Goal: Task Accomplishment & Management: Complete application form

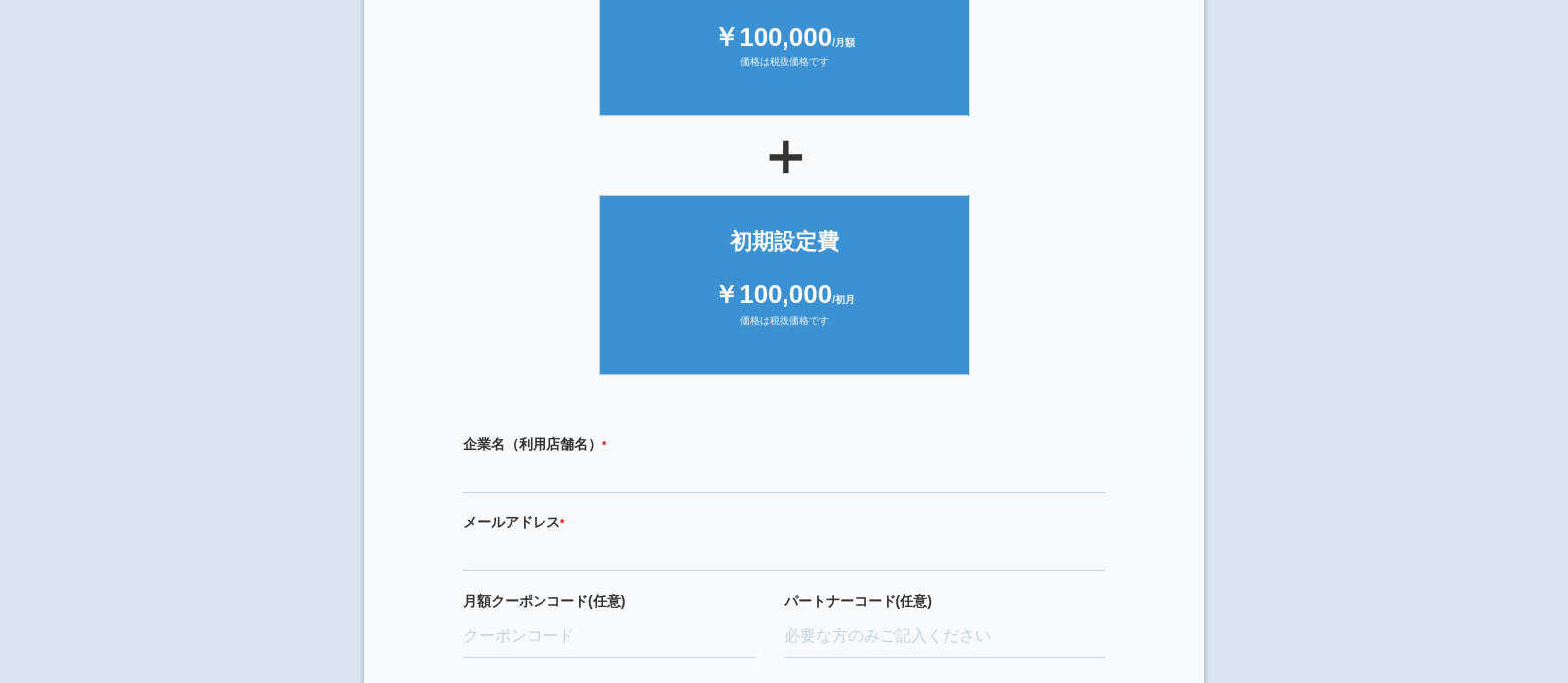
scroll to position [515, 0]
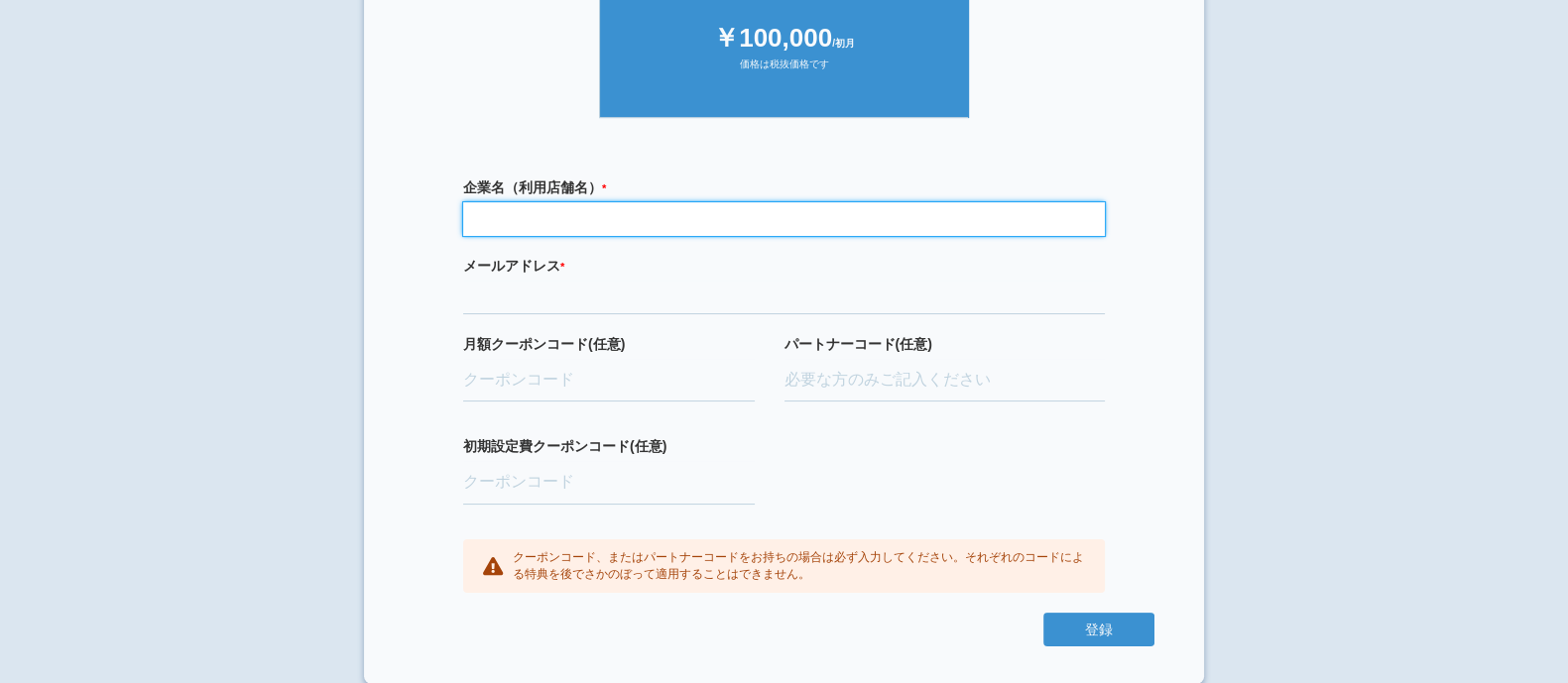
click at [512, 228] on input "text" at bounding box center [784, 219] width 642 height 34
type input "テスト"
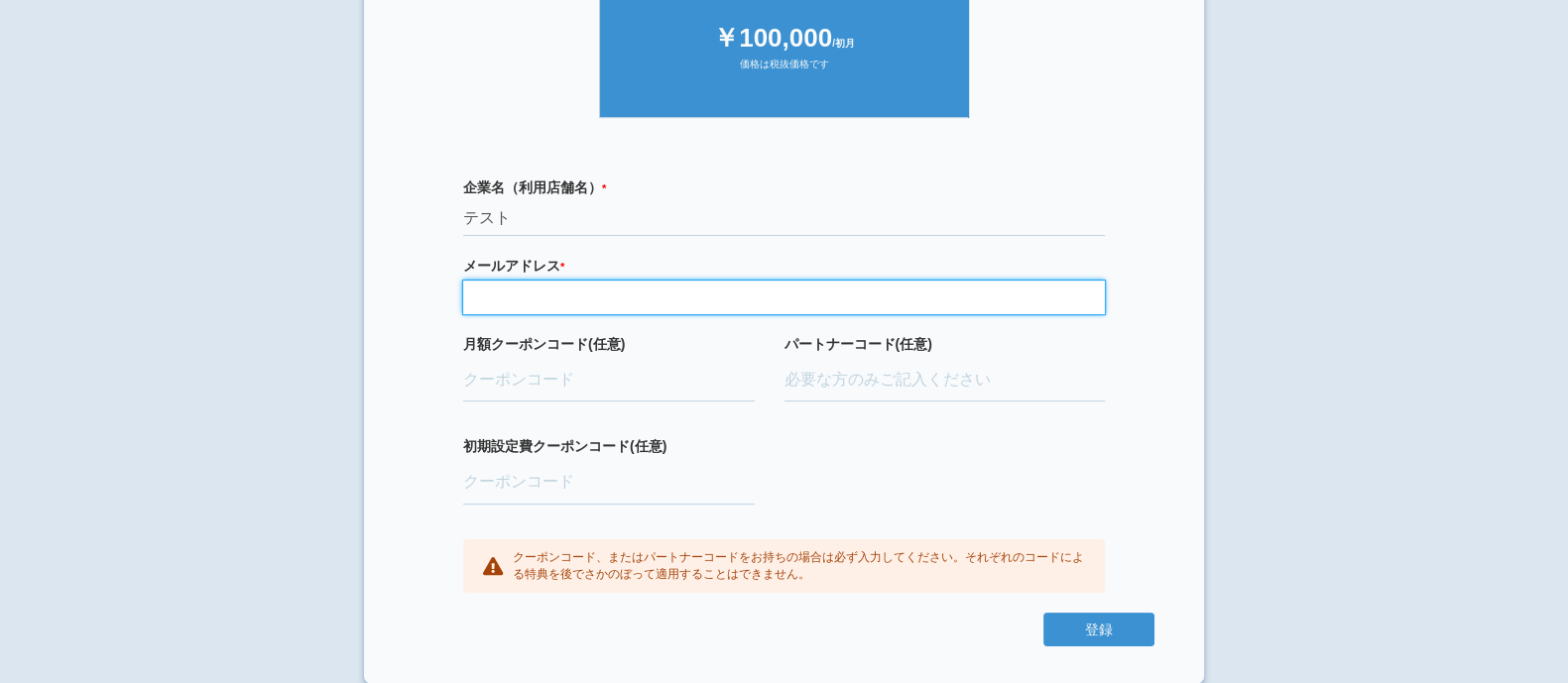
click at [512, 285] on input "email" at bounding box center [784, 298] width 642 height 34
type input "kiyokawa-yuta@dmm.com"
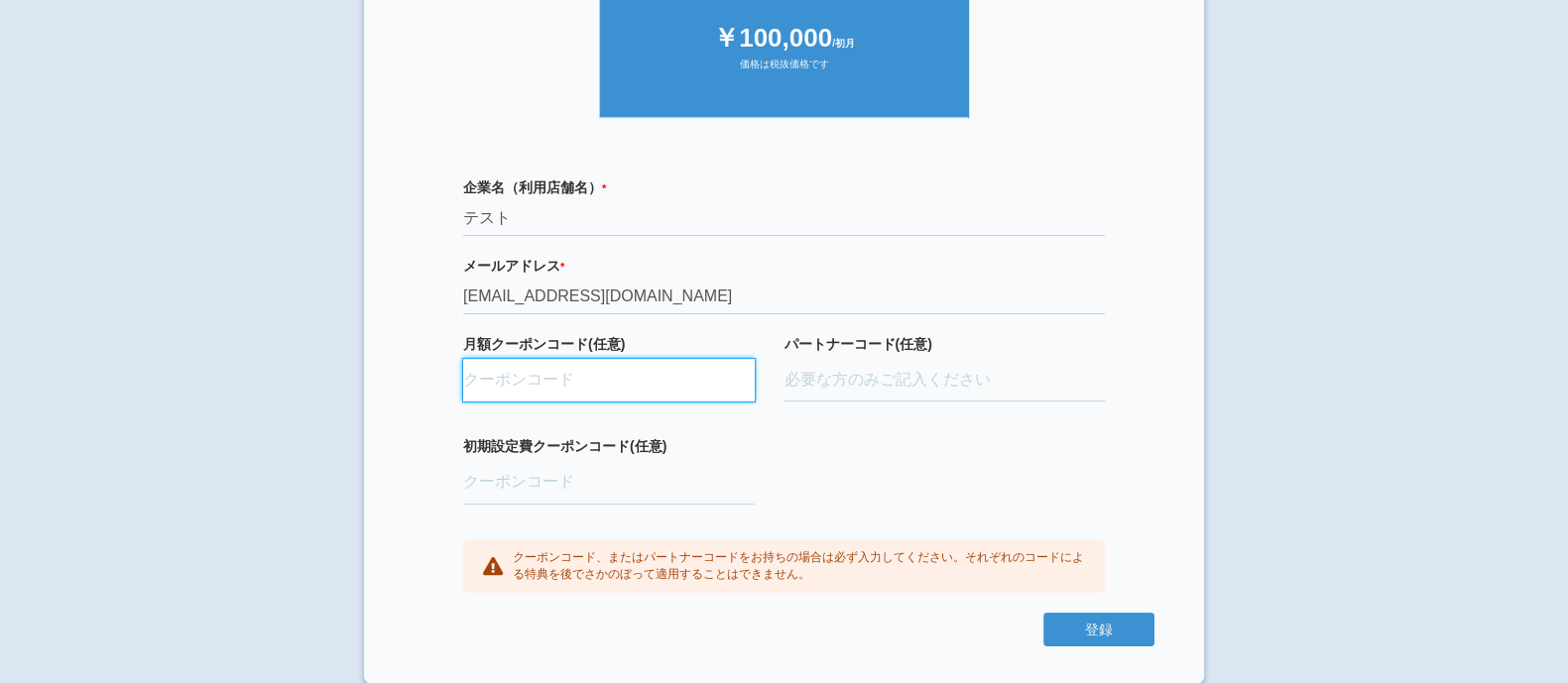
click at [533, 385] on input "月額クーポンコード(任意)" at bounding box center [608, 381] width 292 height 44
paste input "aBAaXUlM"
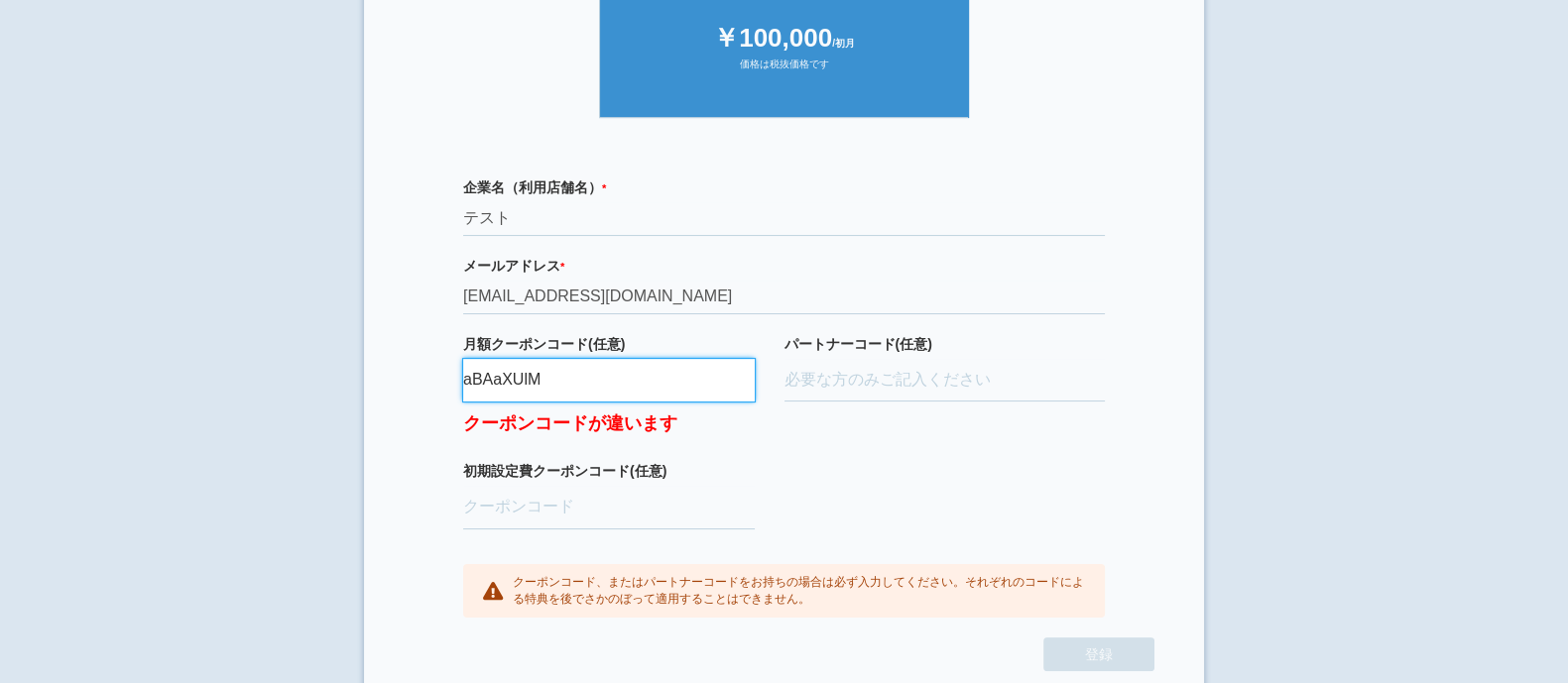
type input "aBAaXUlM"
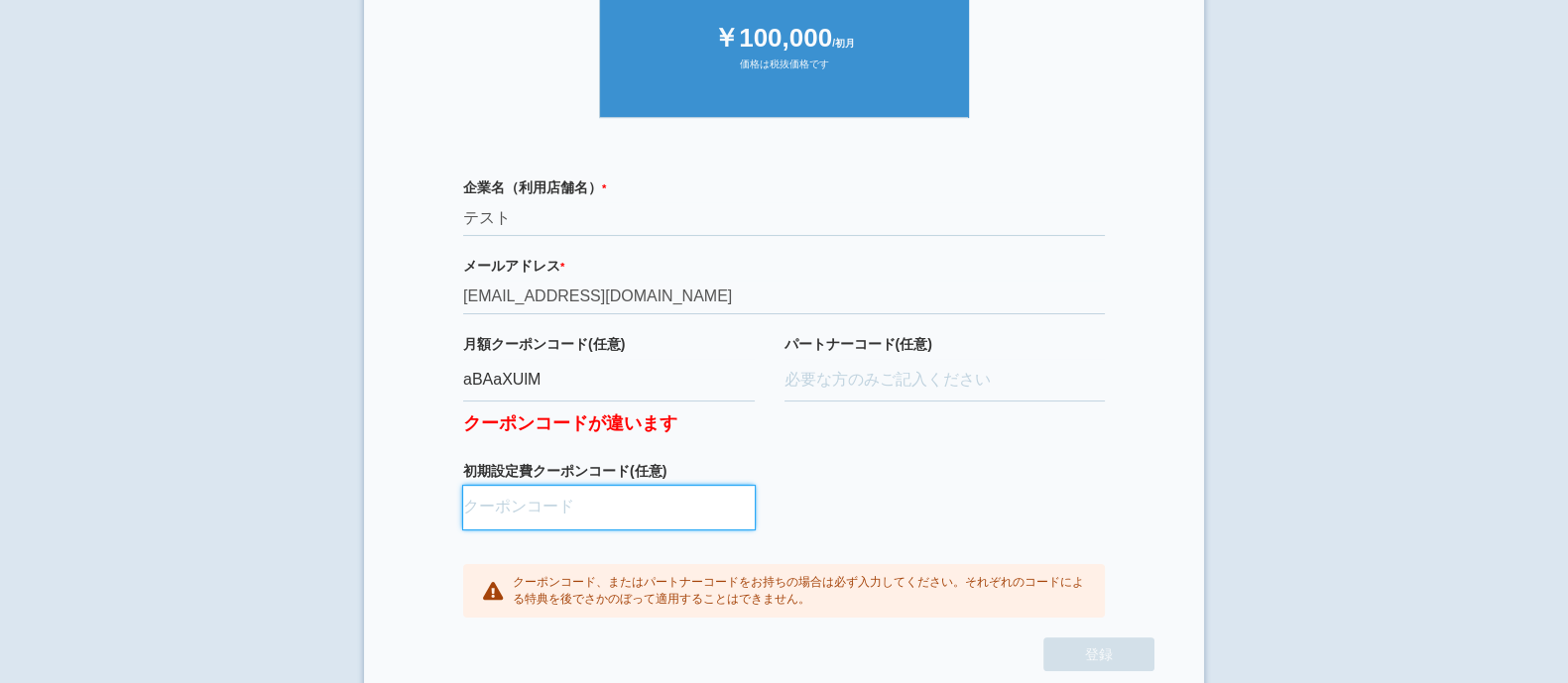
click at [561, 518] on input "初期設定費クーポンコード(任意)" at bounding box center [608, 508] width 292 height 44
paste input "ifENW5rd"
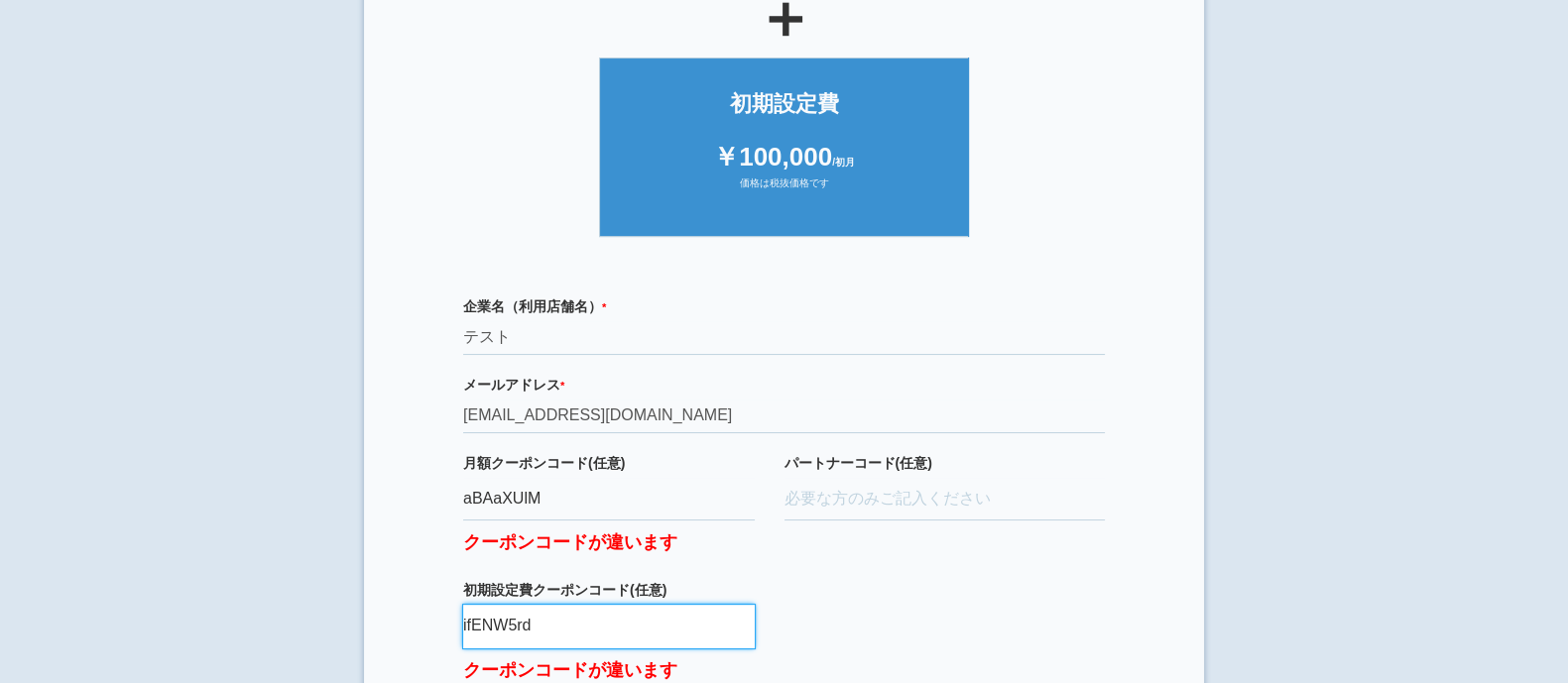
scroll to position [565, 0]
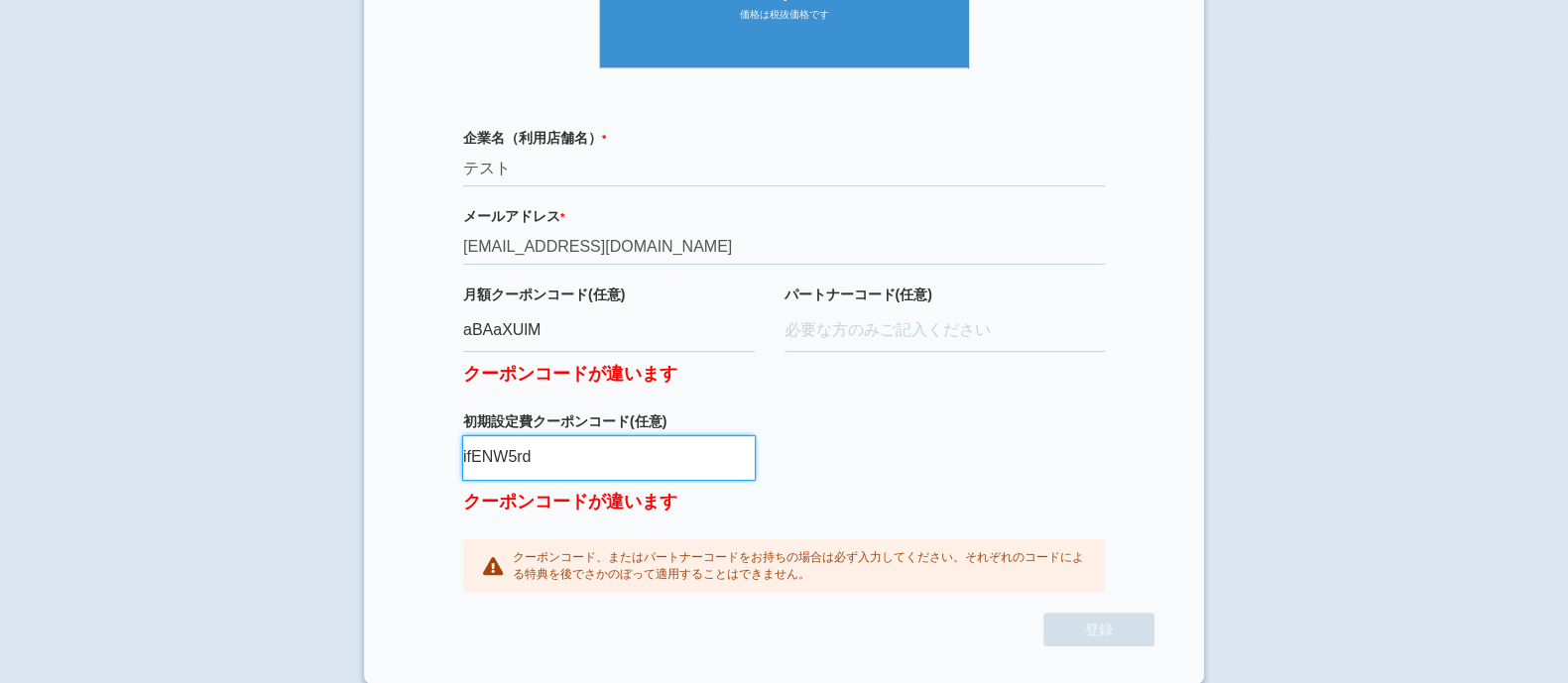
type input "ifENW5rd"
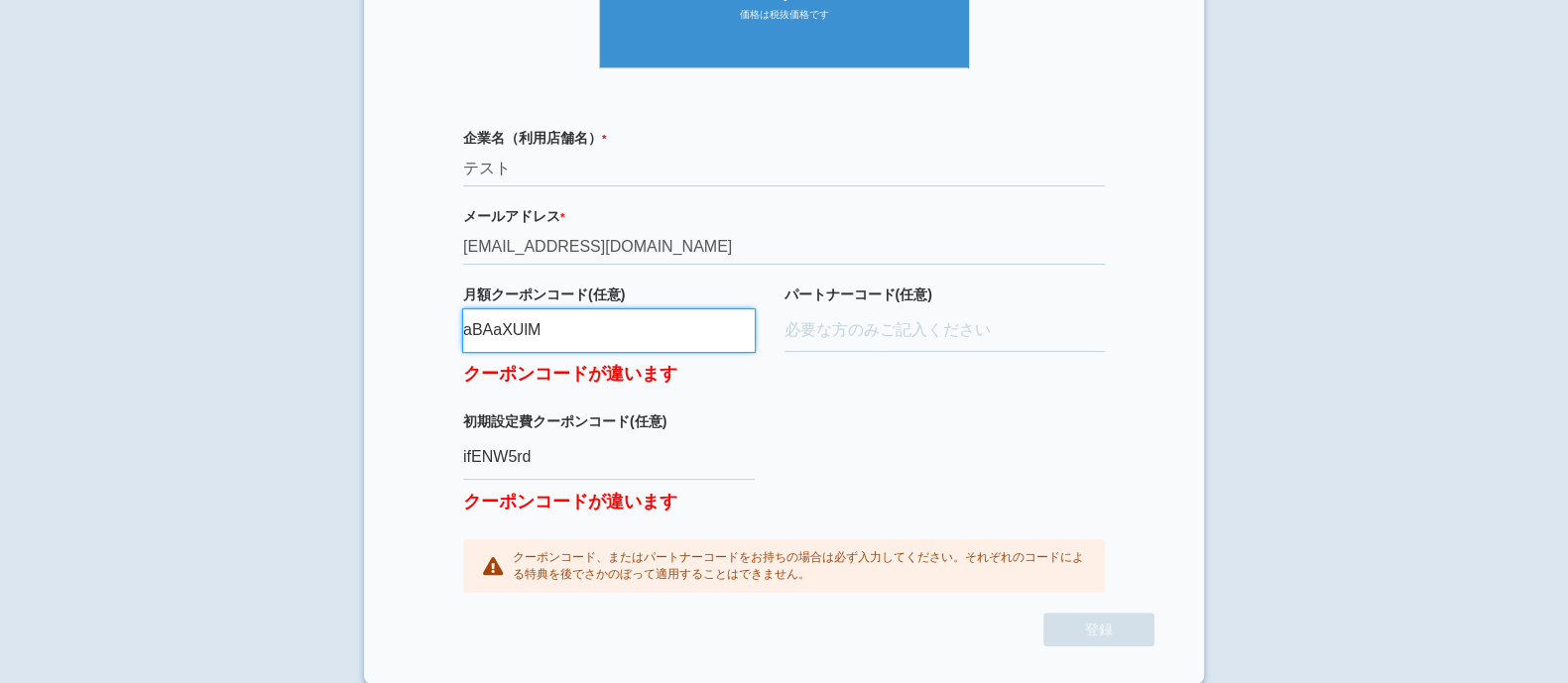
click at [665, 343] on input "aBAaXUlM" at bounding box center [608, 332] width 292 height 44
click at [670, 325] on input "aBAaXUlM" at bounding box center [608, 332] width 292 height 44
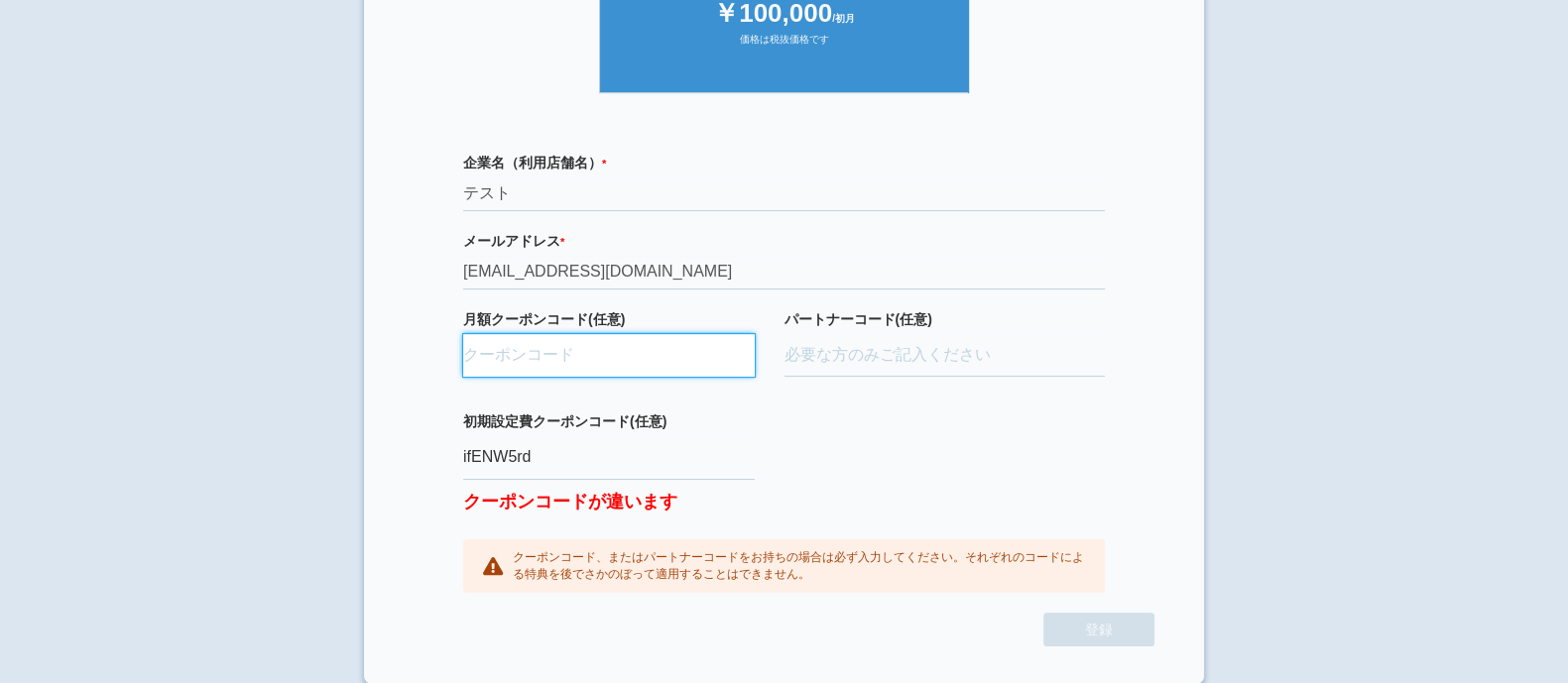
paste input "ifENW5rd"
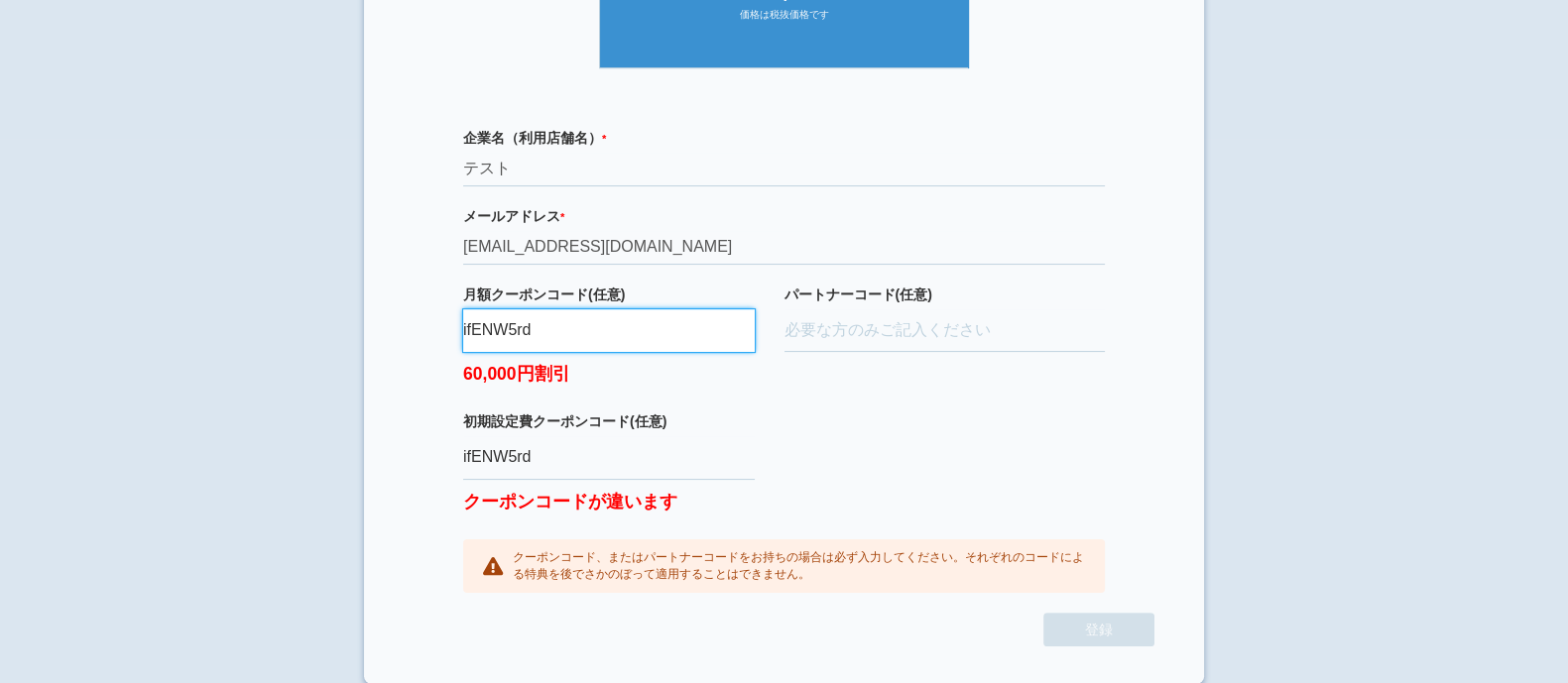
type input "ifENW5rd"
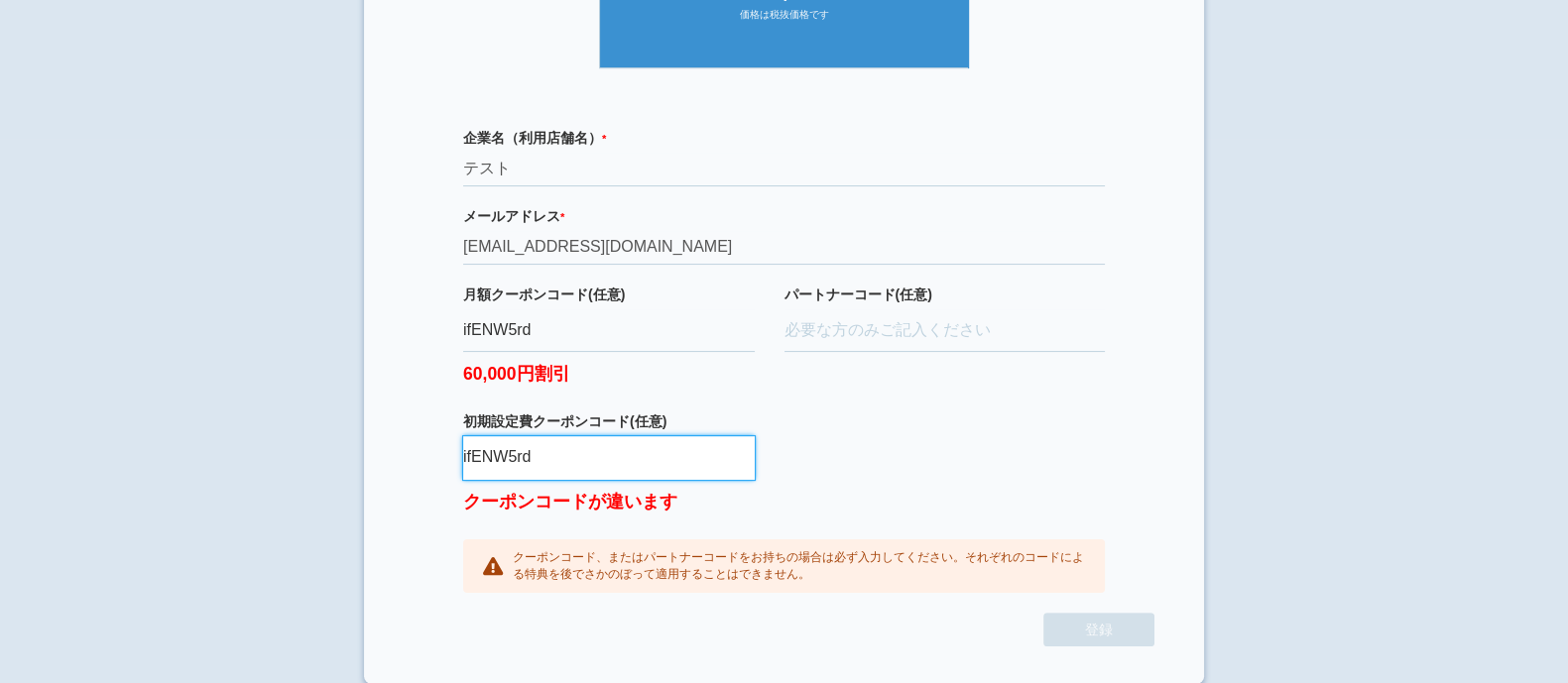
click at [579, 464] on input "ifENW5rd" at bounding box center [608, 458] width 292 height 44
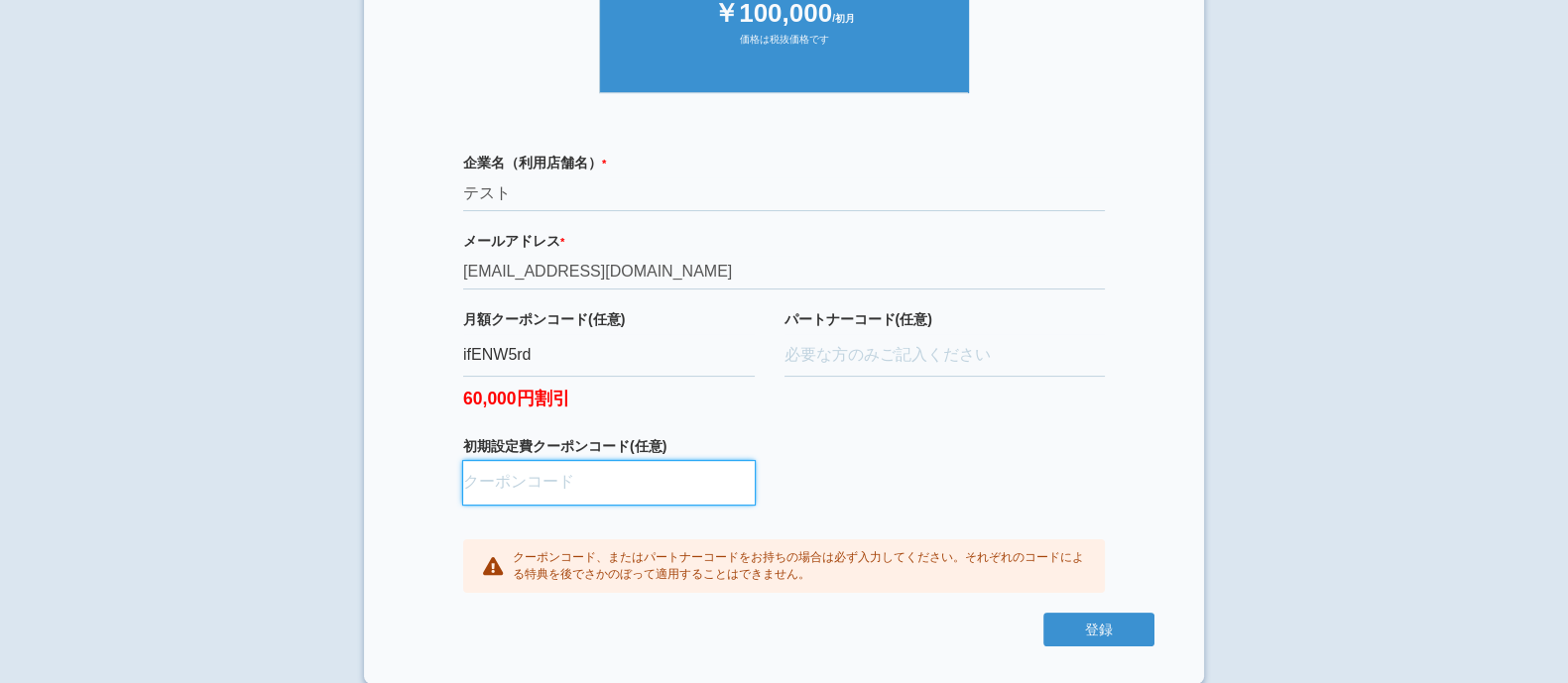
paste input "aBAaXUlM"
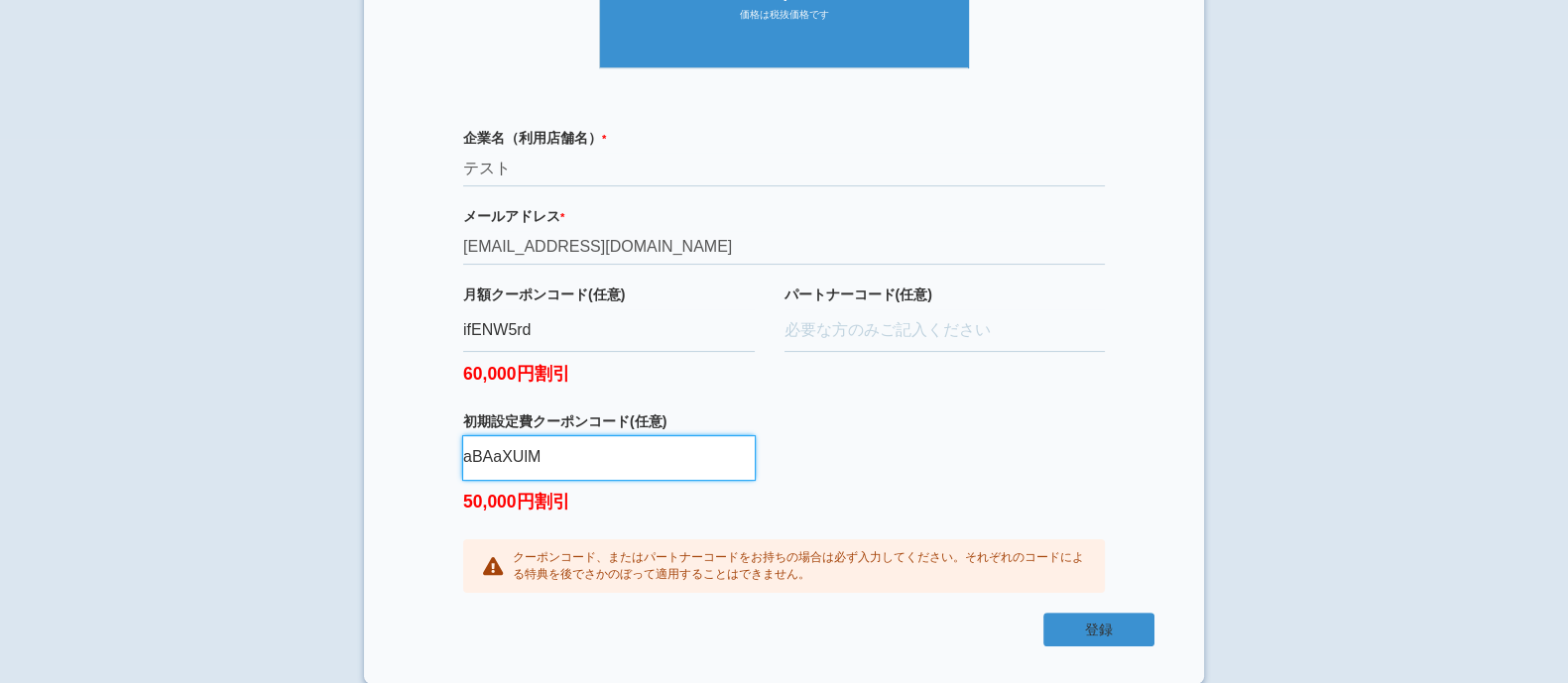
type input "aBAaXUlM"
click at [1106, 632] on button "登録" at bounding box center [1099, 630] width 112 height 34
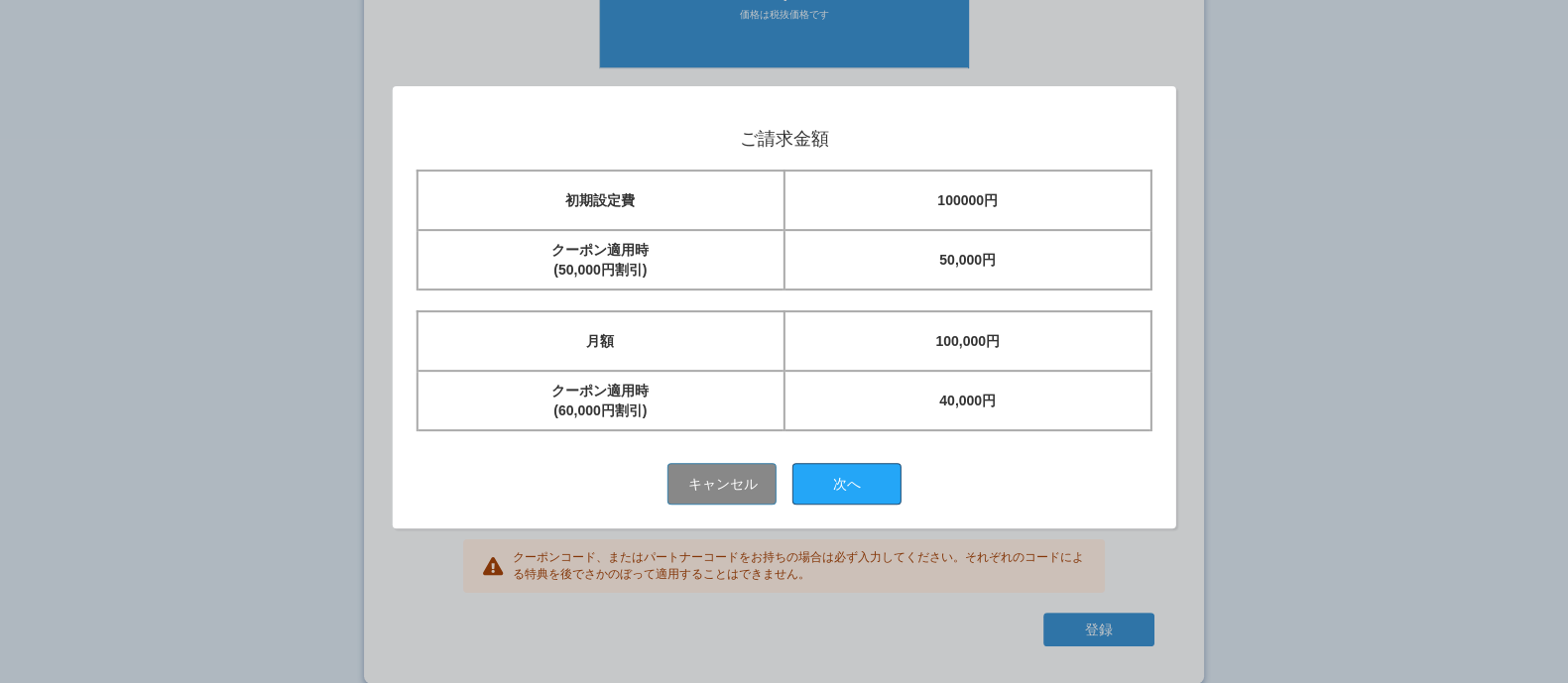
click at [878, 467] on button "次へ" at bounding box center [847, 484] width 110 height 42
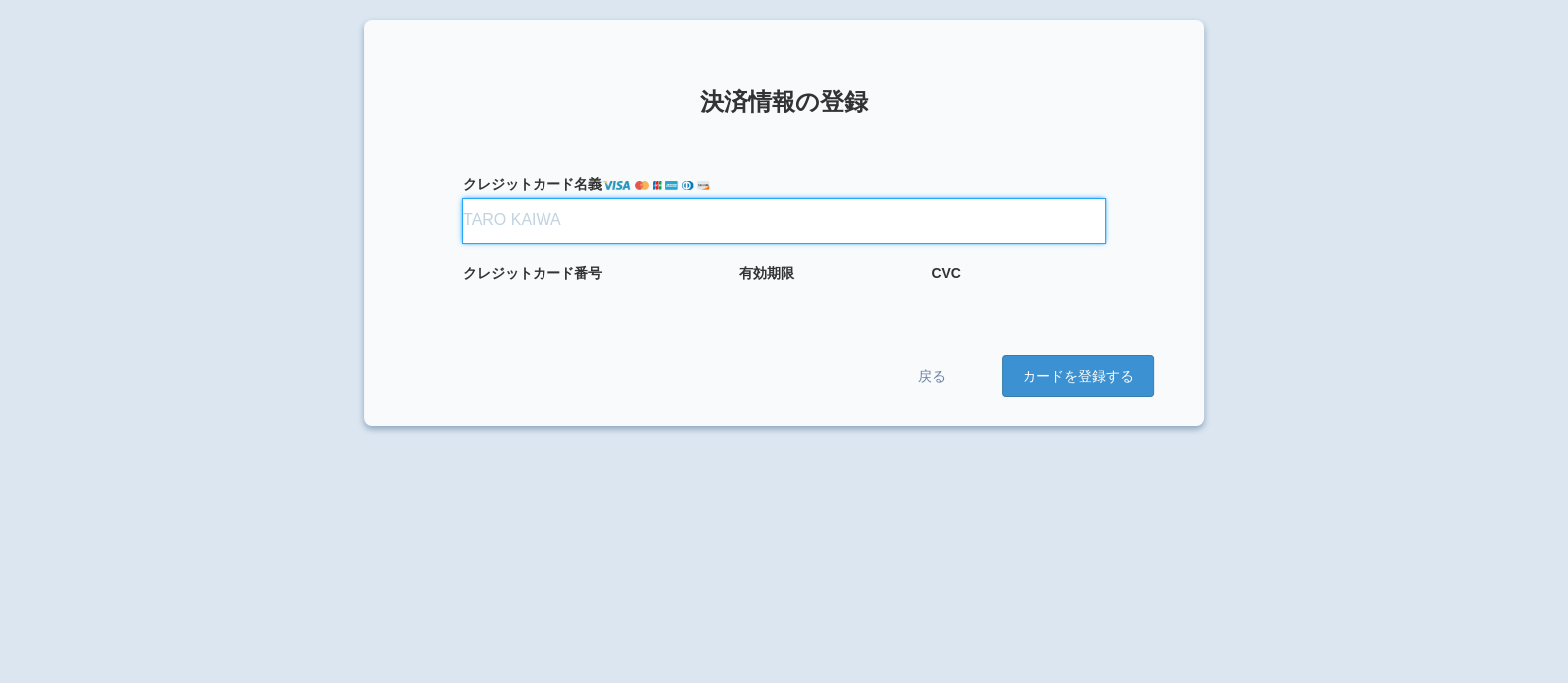
click at [774, 235] on input "クレジット カード名義" at bounding box center [784, 221] width 642 height 44
